Goal: Navigation & Orientation: Find specific page/section

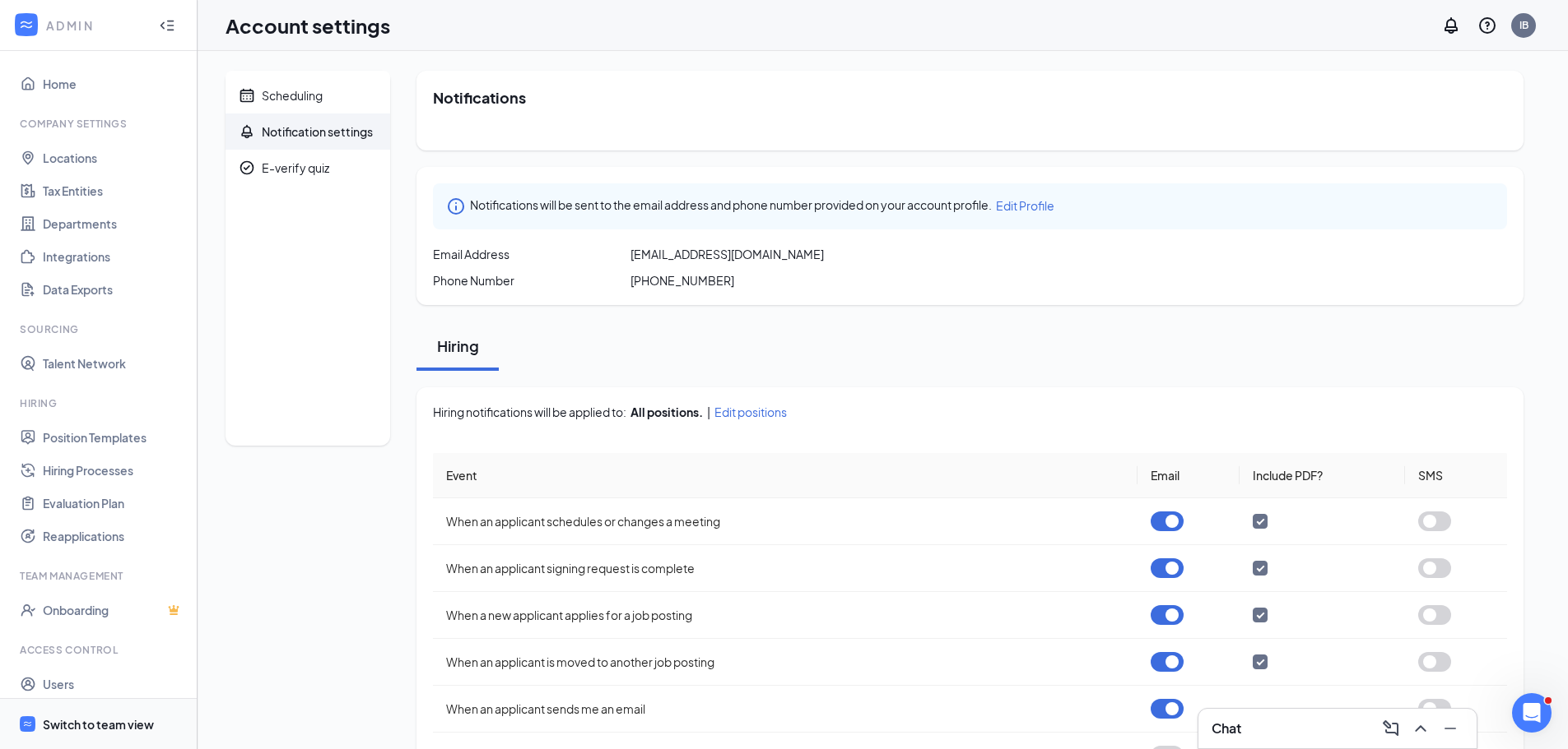
click at [82, 717] on div "Switch to team view" at bounding box center [99, 725] width 112 height 17
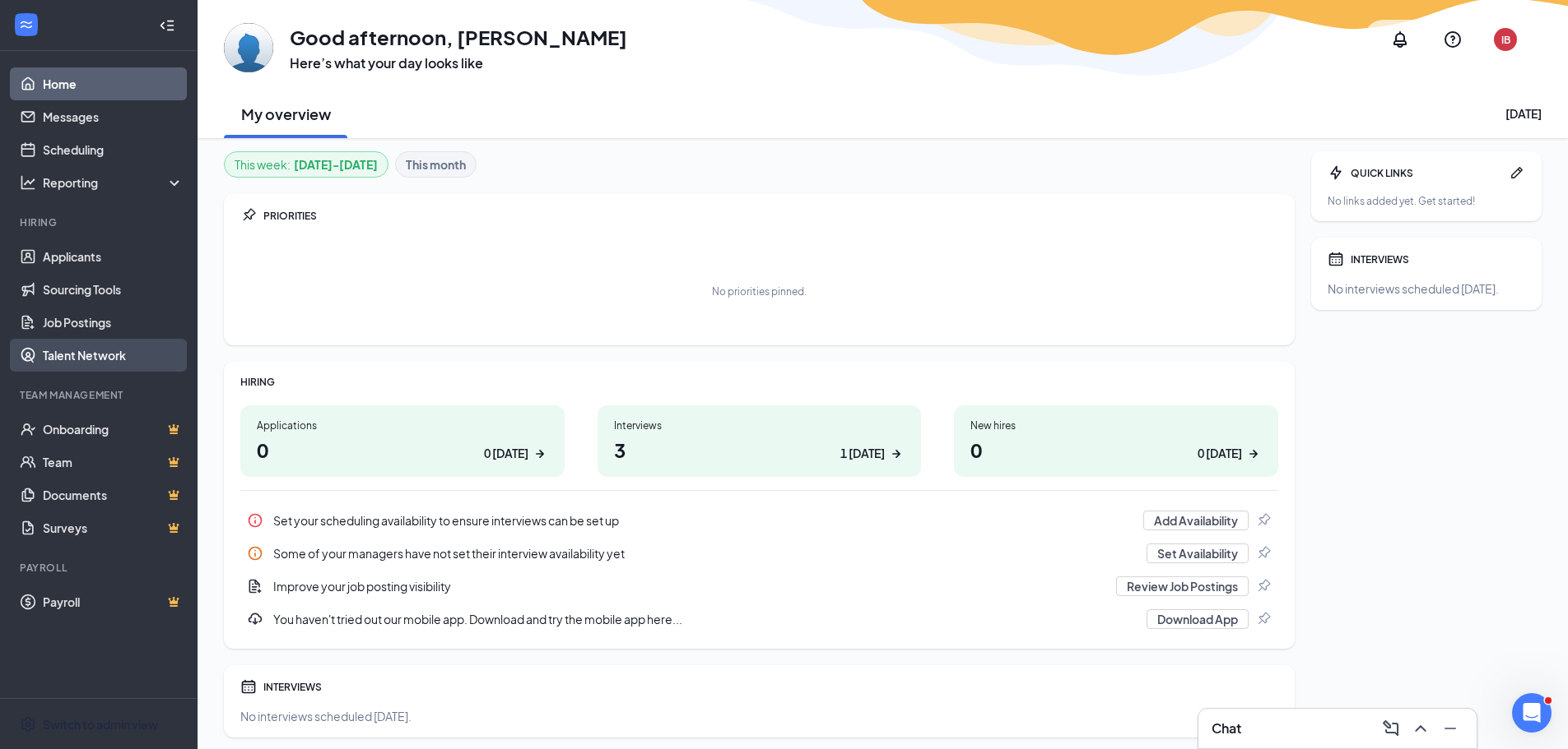
click at [133, 355] on link "Talent Network" at bounding box center [113, 356] width 141 height 33
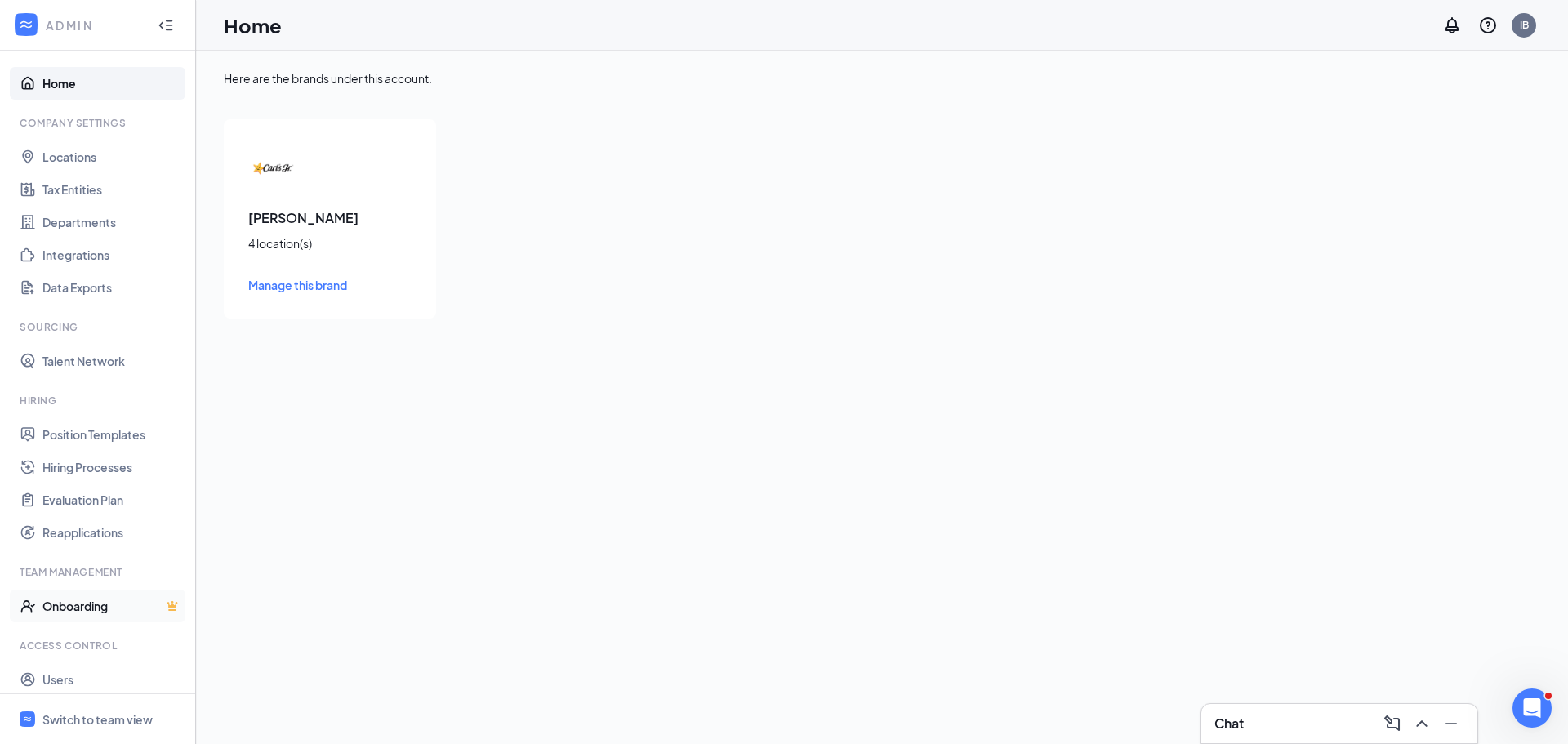
click at [120, 610] on link "Onboarding" at bounding box center [113, 606] width 140 height 33
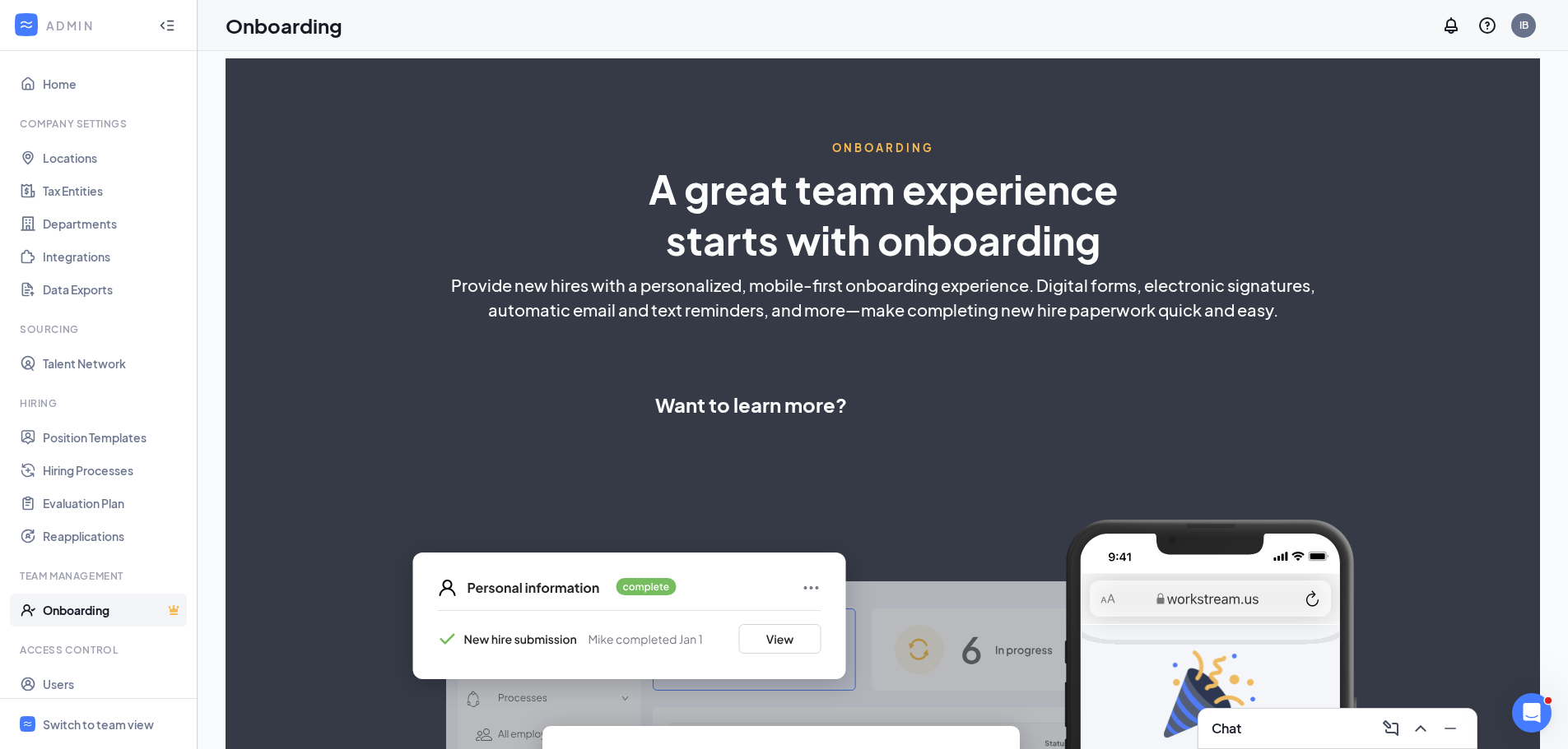
select select "US"
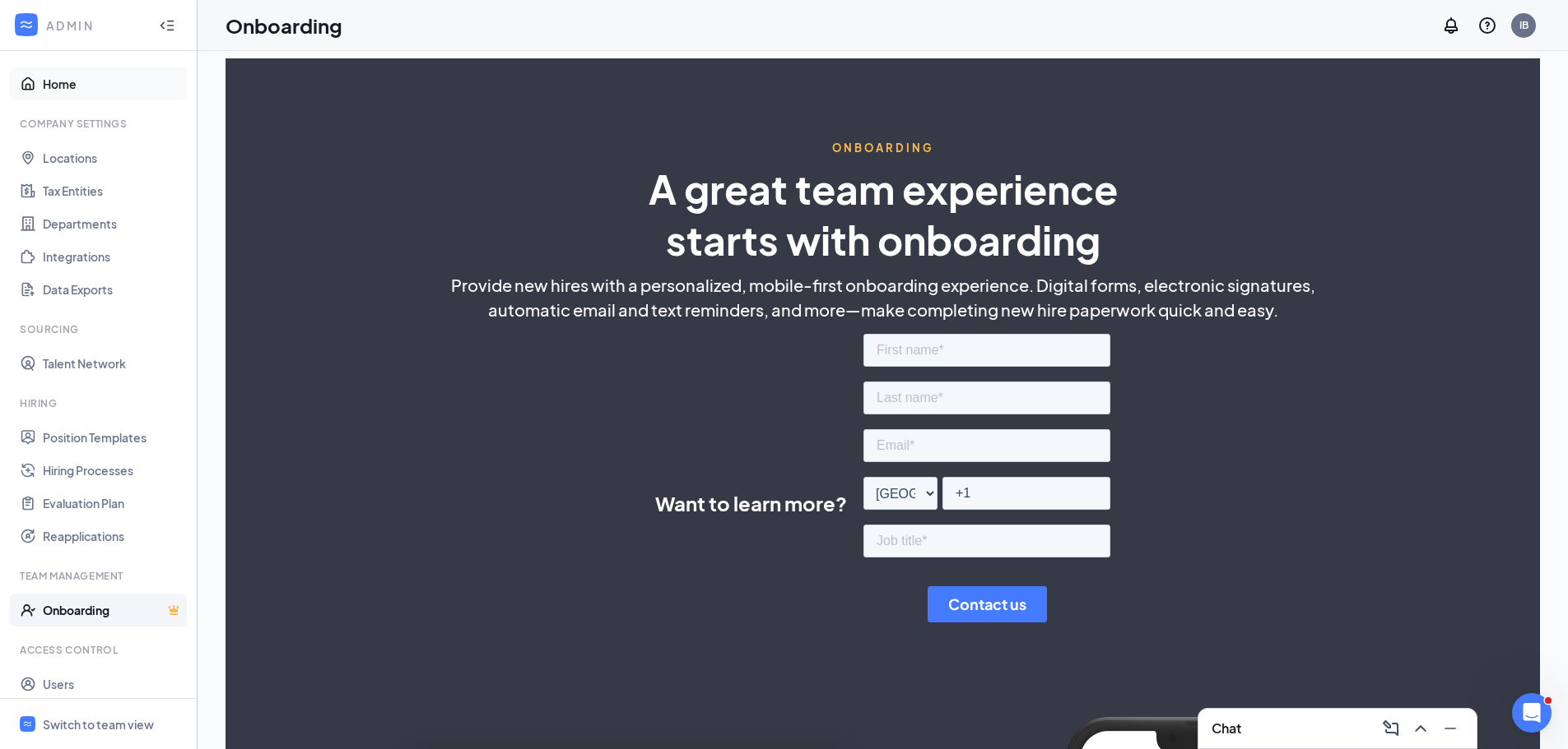
click at [76, 88] on link "Home" at bounding box center [113, 84] width 141 height 33
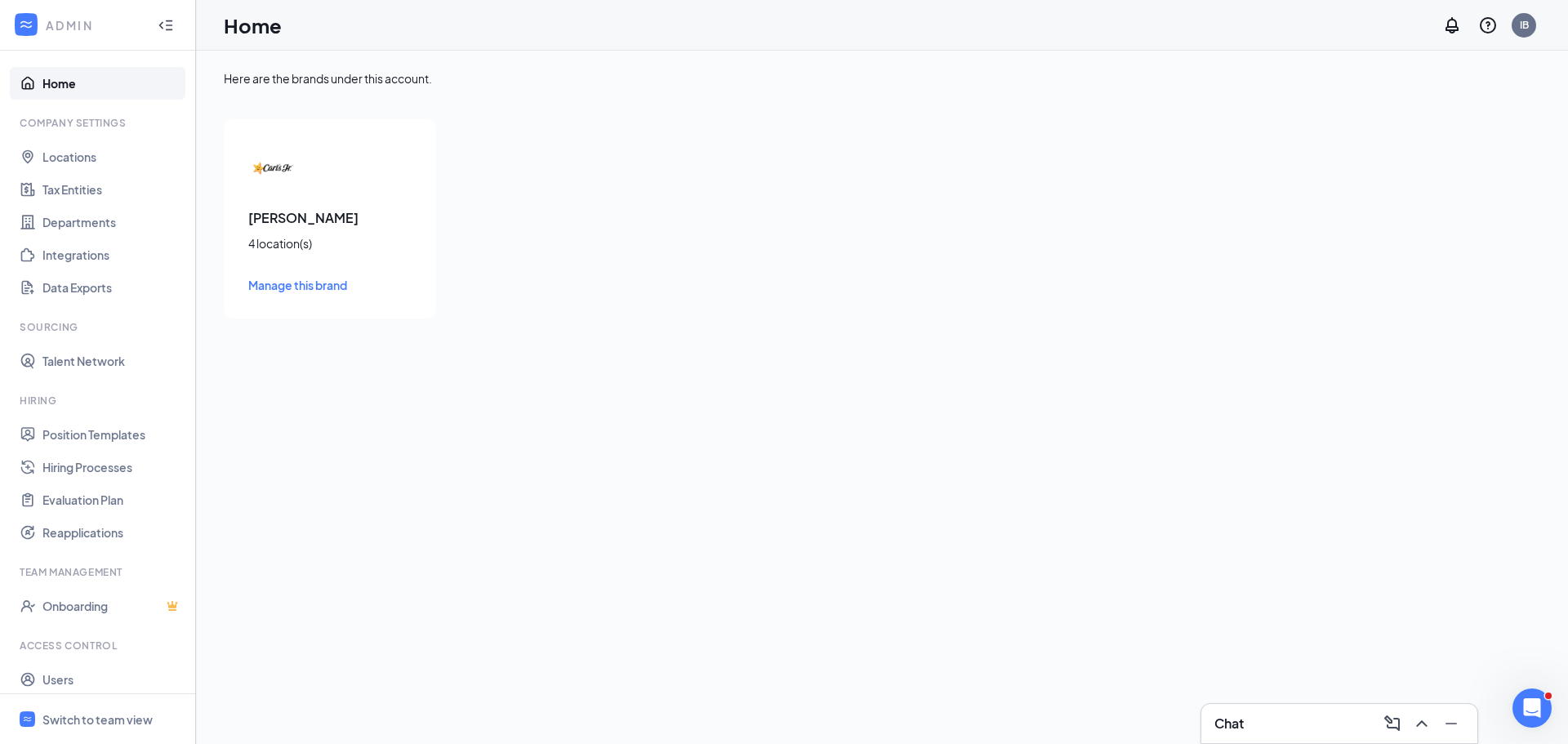
click at [294, 219] on h3 "[PERSON_NAME]" at bounding box center [330, 218] width 163 height 18
click at [310, 289] on span "Manage this brand" at bounding box center [298, 285] width 99 height 15
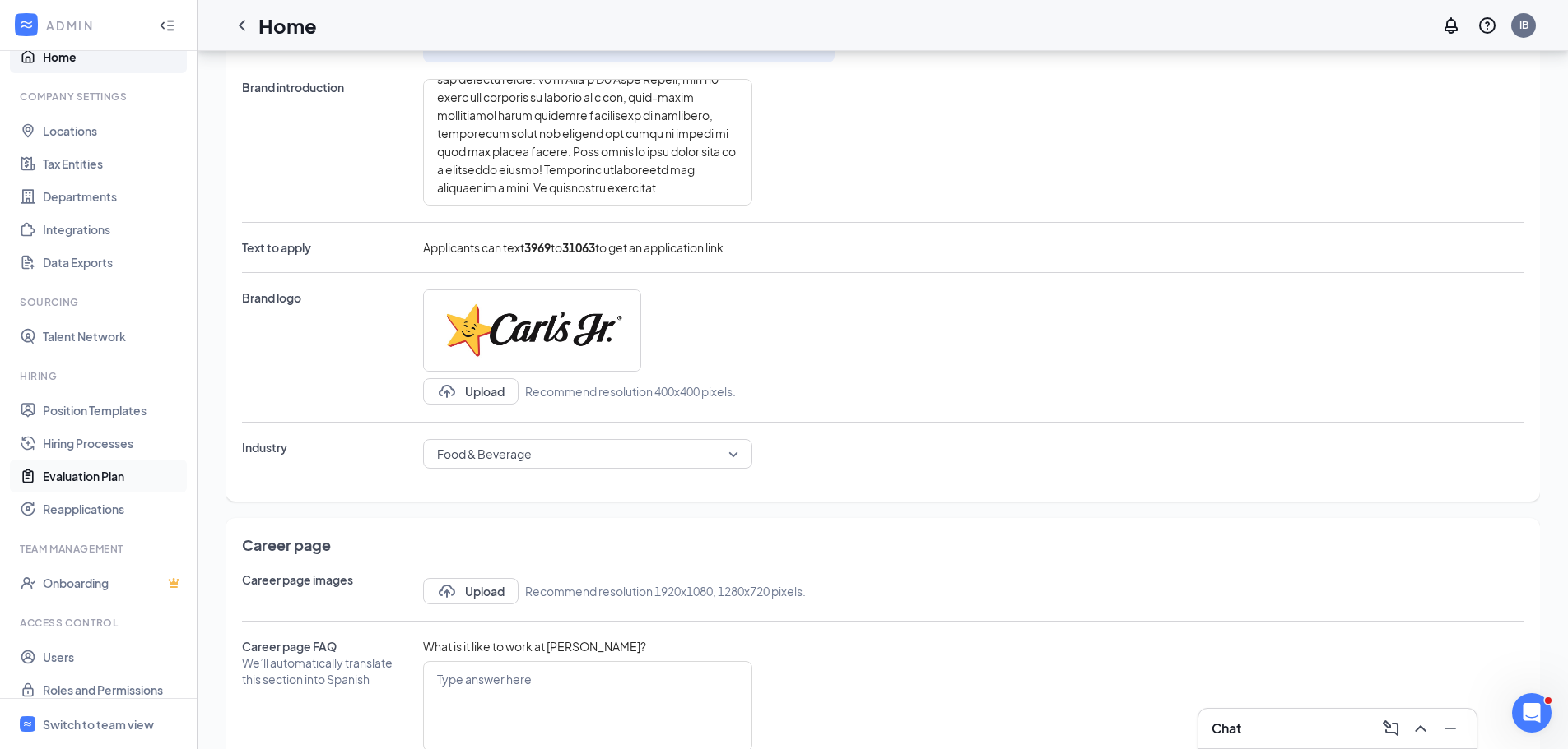
scroll to position [42, 0]
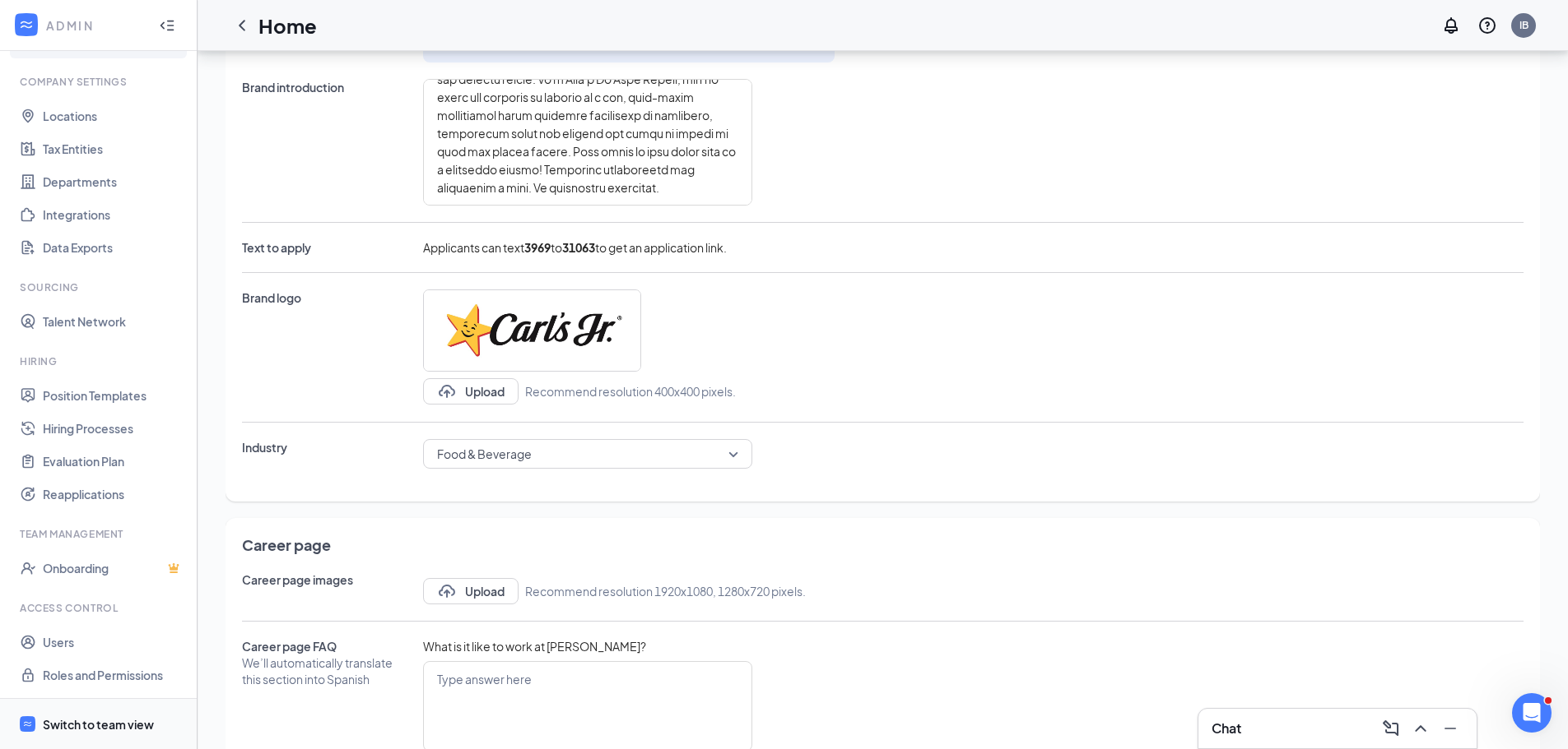
click at [101, 718] on div "Switch to team view" at bounding box center [99, 725] width 112 height 17
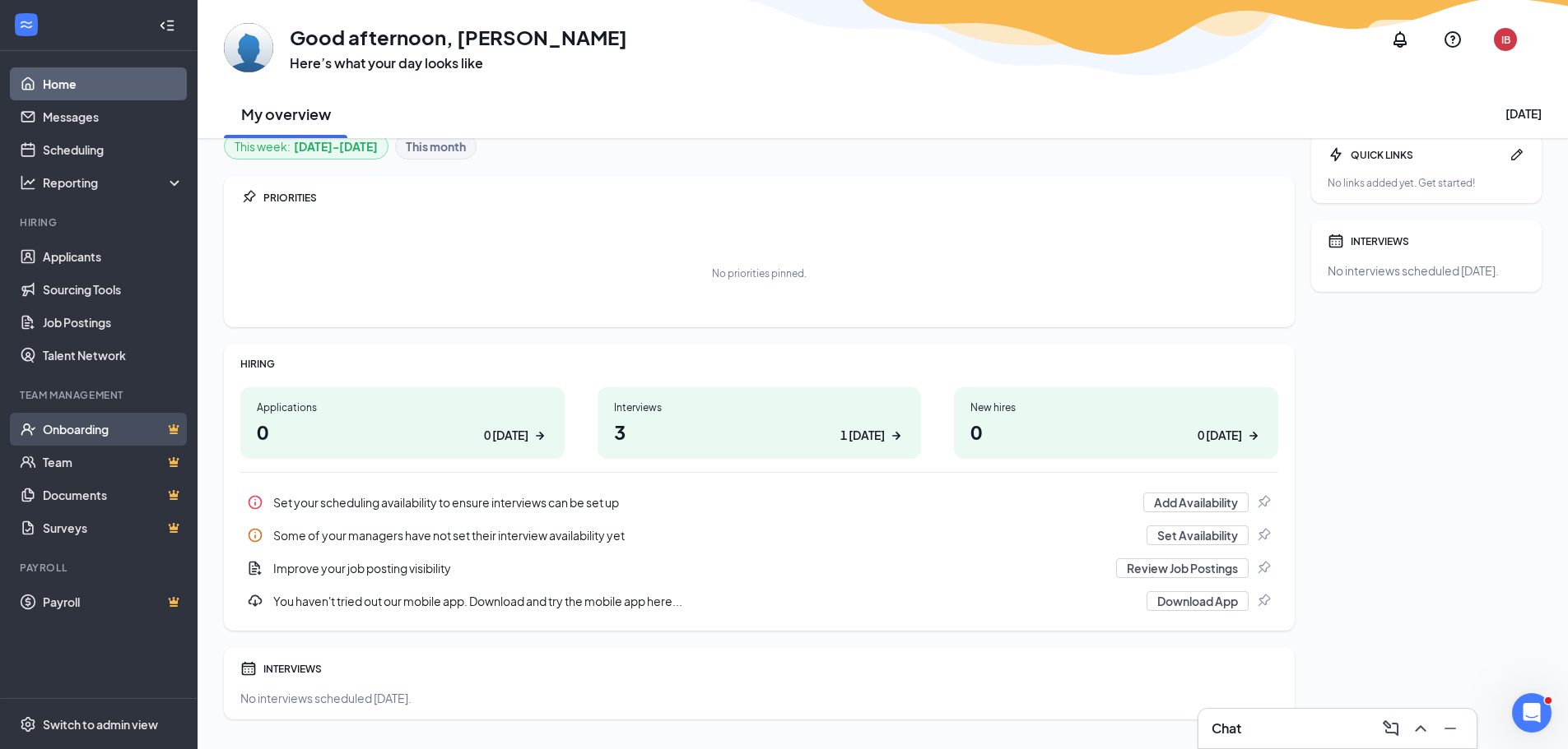
click at [112, 435] on link "Onboarding" at bounding box center [113, 429] width 141 height 33
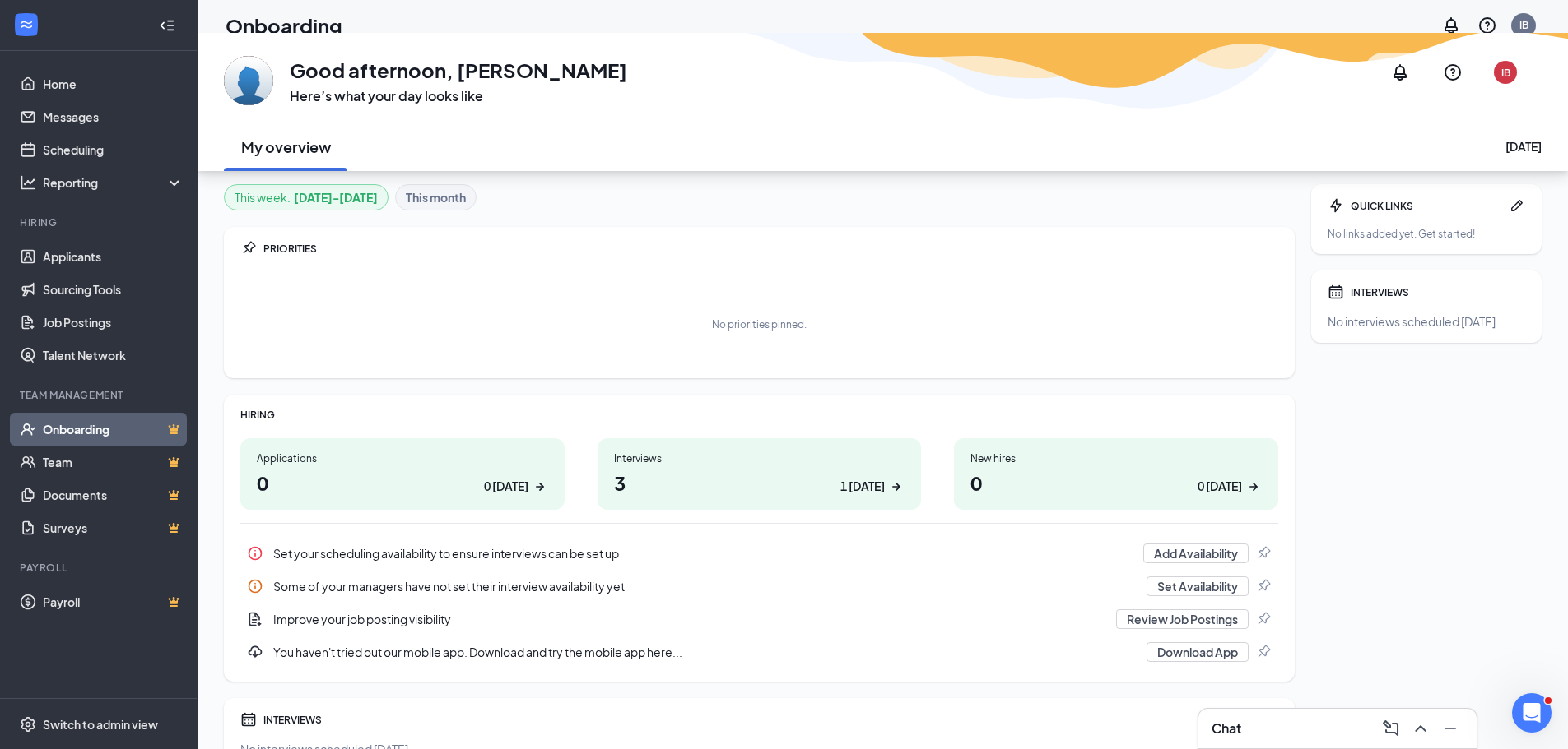
scroll to position [69, 0]
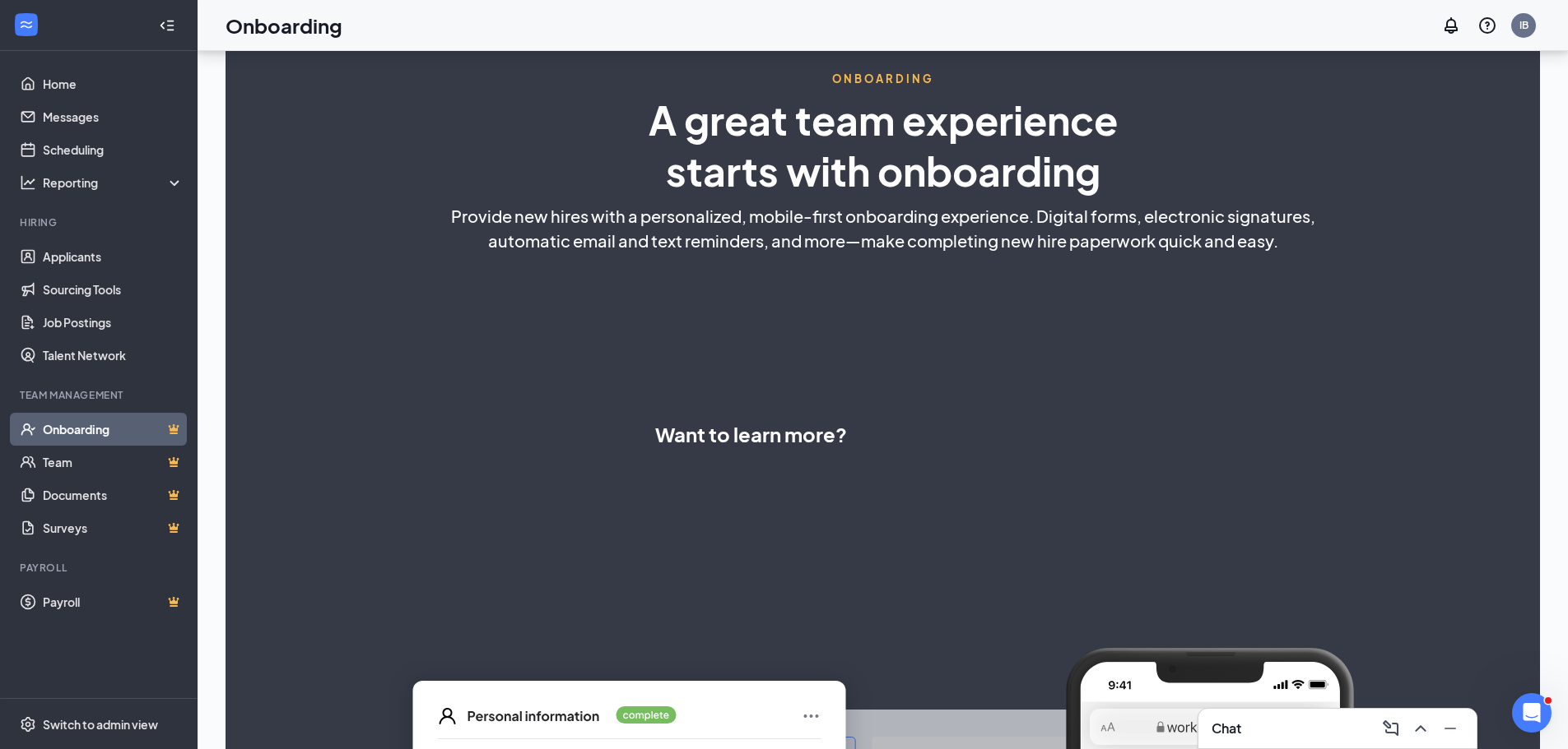
select select "US"
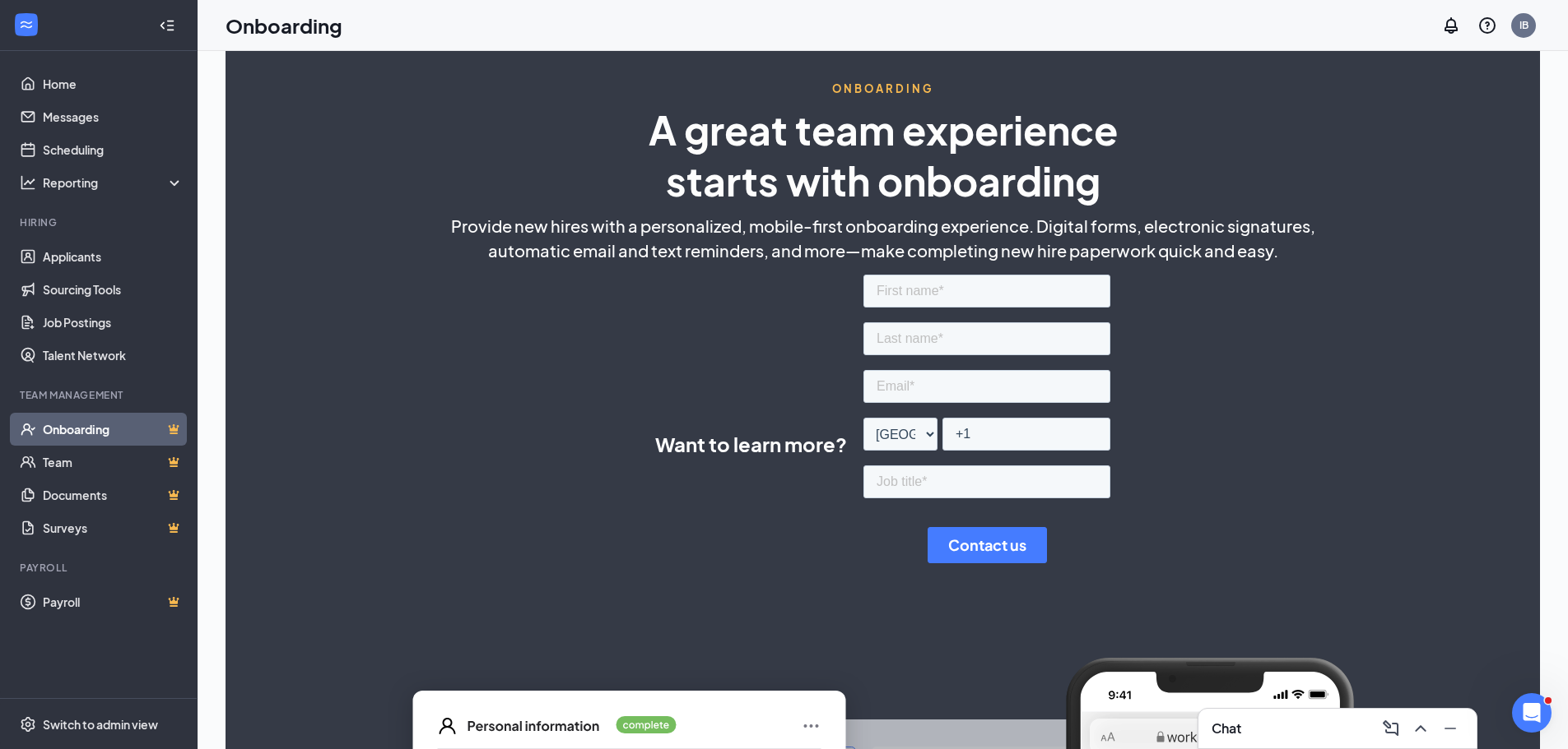
scroll to position [30, 0]
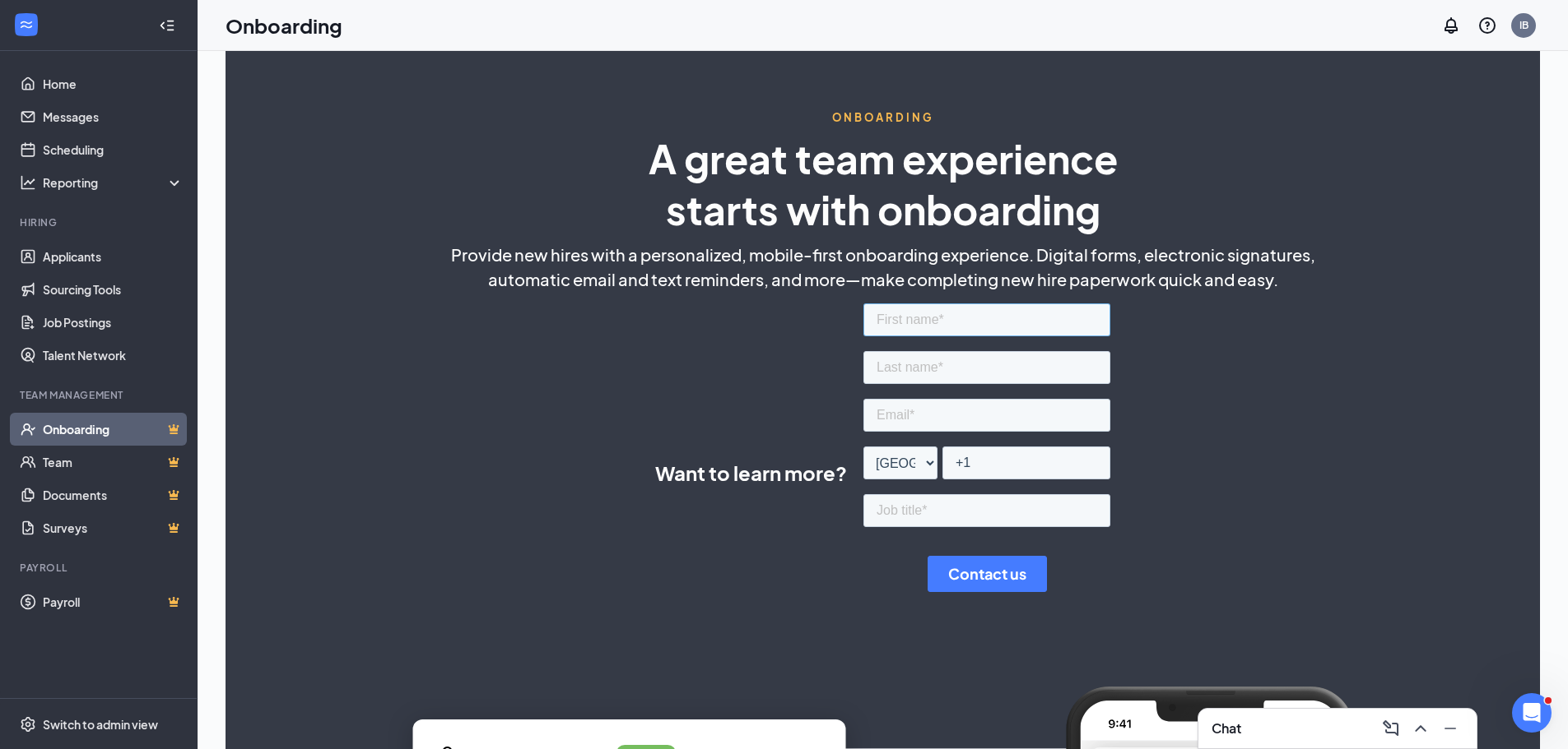
click at [925, 317] on input "text" at bounding box center [986, 320] width 246 height 33
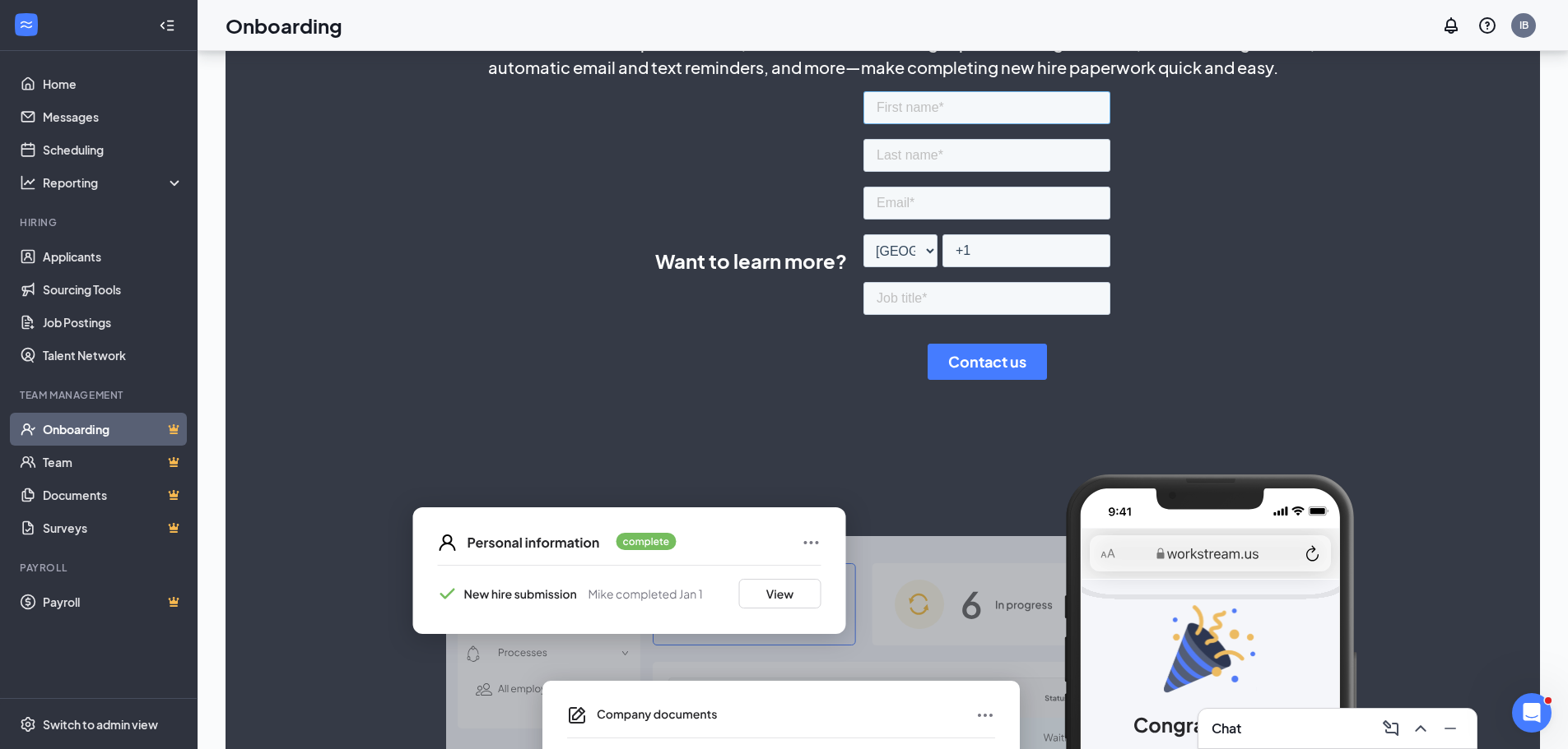
scroll to position [278, 0]
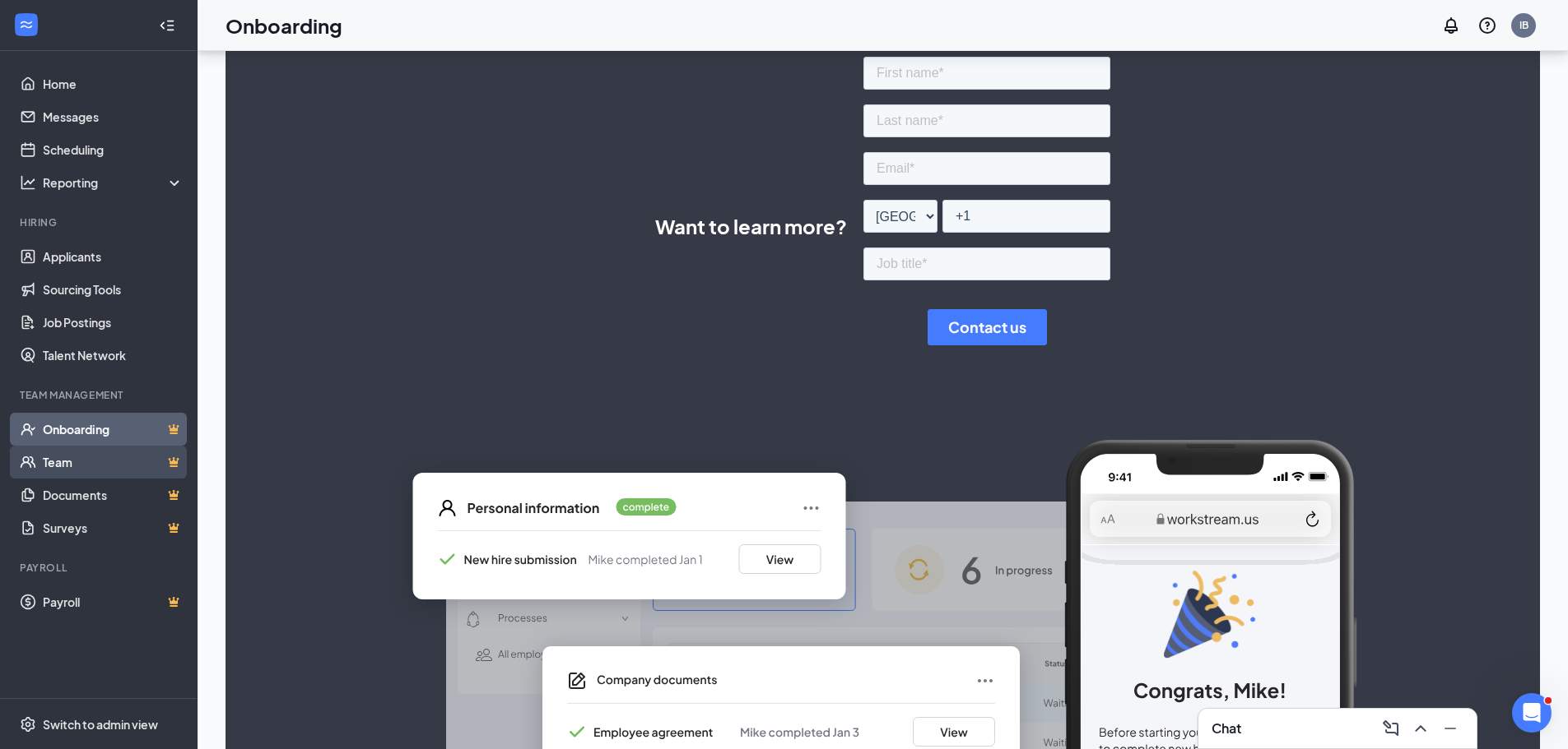
click at [177, 454] on link "Team" at bounding box center [113, 463] width 141 height 33
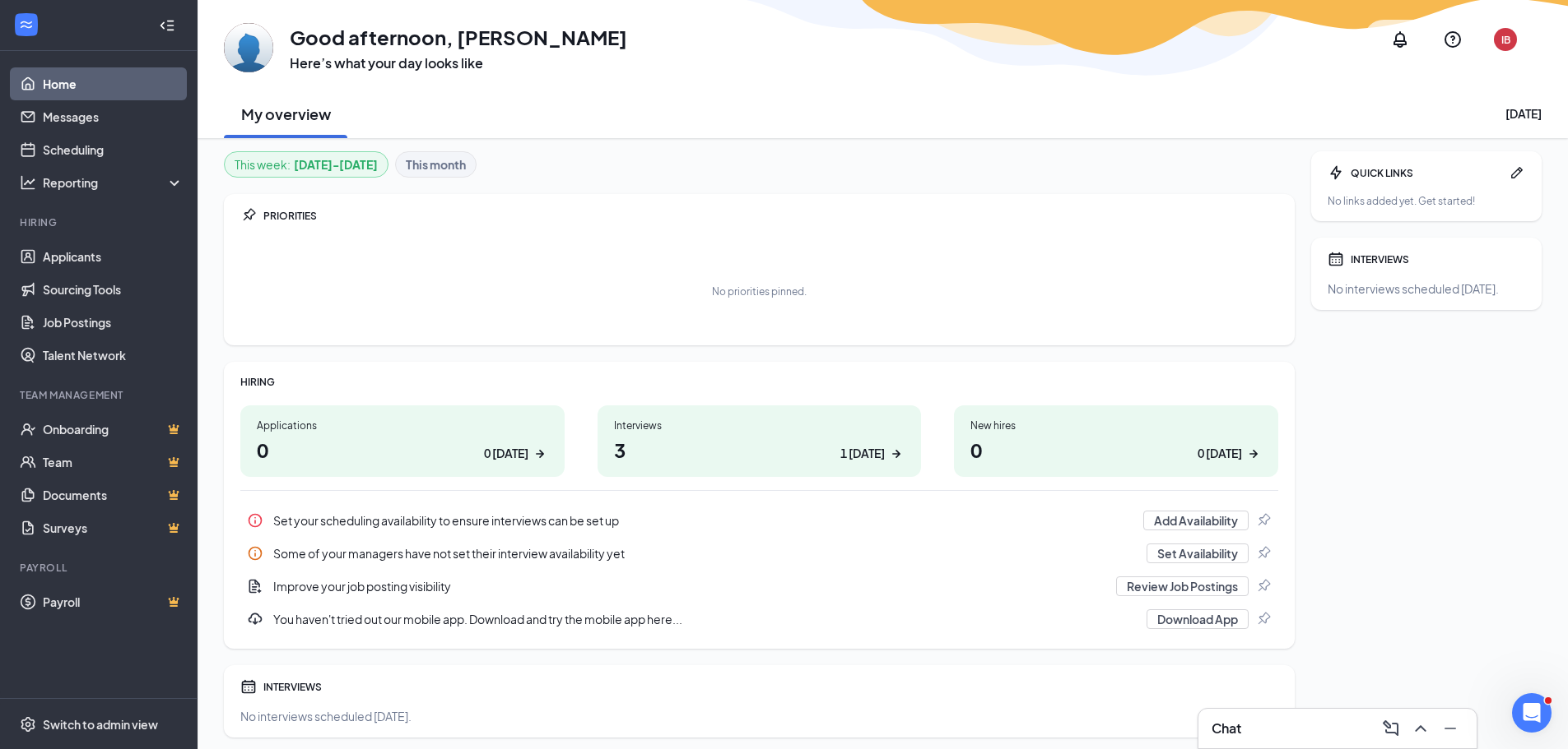
click at [1506, 33] on div "IB" at bounding box center [1504, 40] width 9 height 14
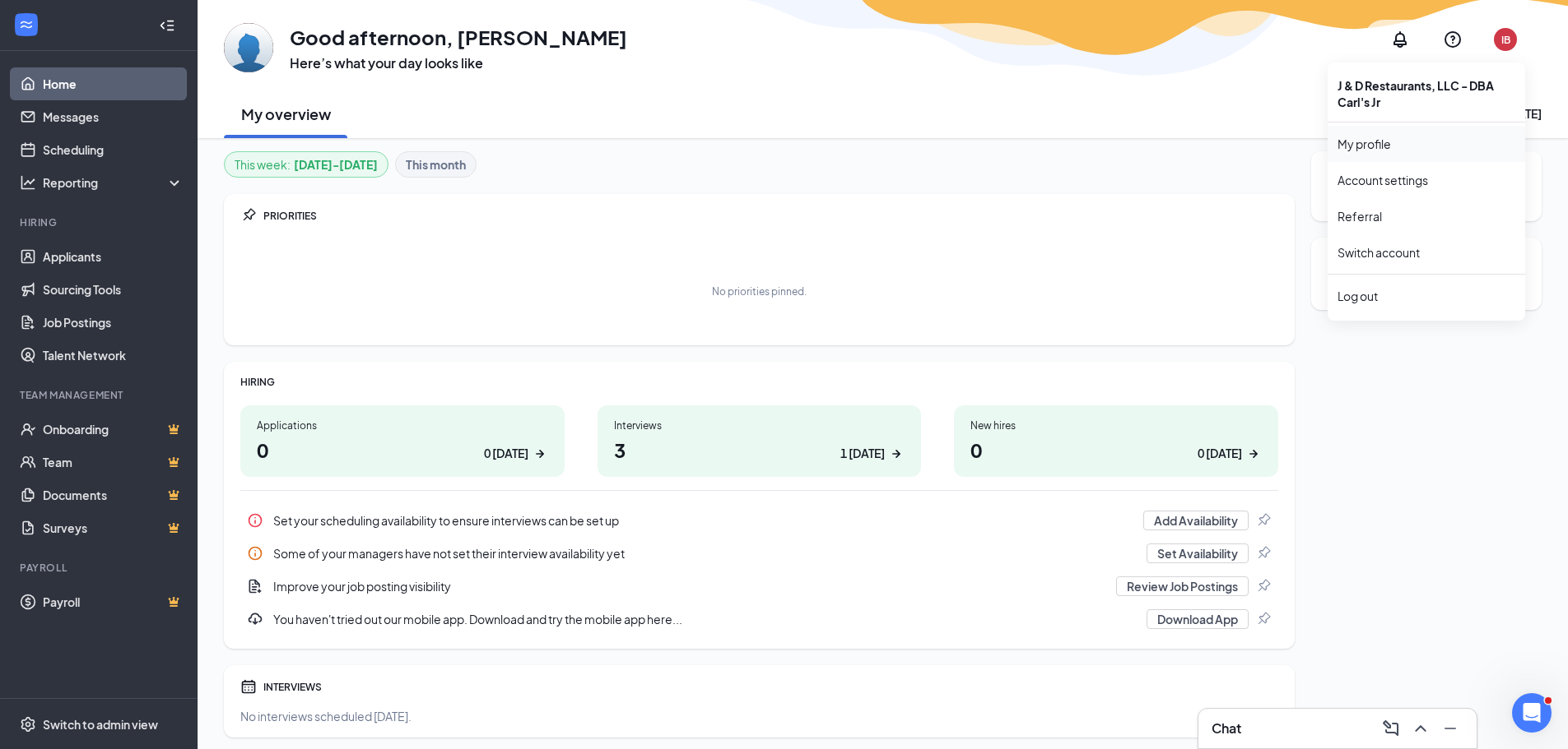
click at [1390, 148] on link "My profile" at bounding box center [1426, 144] width 178 height 17
